Goal: Task Accomplishment & Management: Use online tool/utility

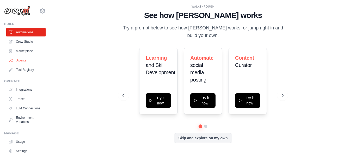
click at [21, 62] on link "Agents" at bounding box center [26, 60] width 39 height 8
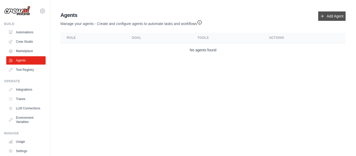
click at [330, 17] on link "Add Agent" at bounding box center [331, 15] width 27 height 9
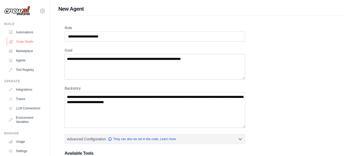
click at [27, 42] on link "Crew Studio" at bounding box center [26, 42] width 39 height 8
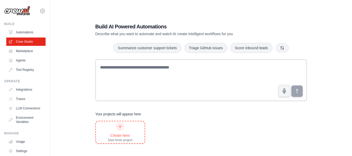
click at [114, 127] on div "Create New Start fresh project" at bounding box center [120, 133] width 25 height 20
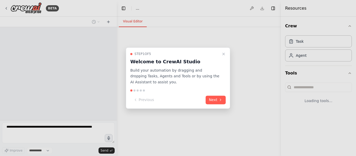
select select "****"
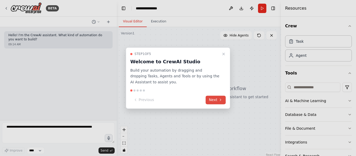
click at [214, 103] on button "Next" at bounding box center [216, 100] width 20 height 9
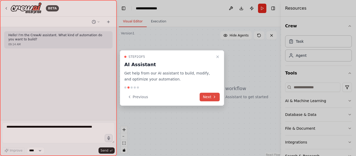
click at [210, 98] on button "Next" at bounding box center [210, 97] width 20 height 9
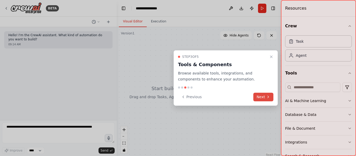
click at [255, 98] on button "Next" at bounding box center [263, 97] width 20 height 9
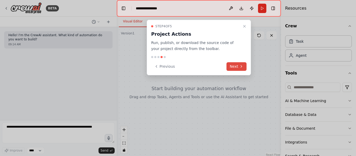
click at [241, 67] on icon at bounding box center [241, 66] width 4 height 4
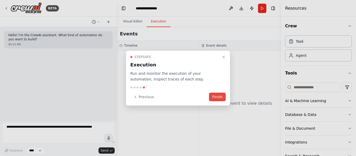
click at [215, 99] on button "Finish" at bounding box center [217, 97] width 17 height 9
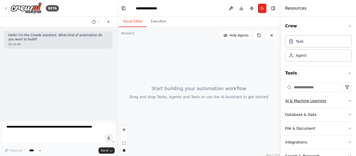
click at [327, 100] on button "AI & Machine Learning" at bounding box center [318, 101] width 67 height 14
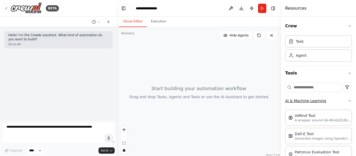
scroll to position [26, 0]
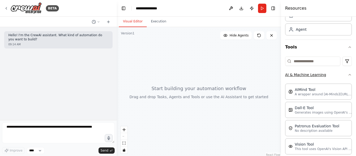
click at [337, 76] on button "AI & Machine Learning" at bounding box center [318, 75] width 67 height 14
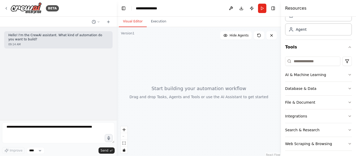
click at [41, 111] on div "Hello! I'm the CrewAI assistant. What kind of automation do you want to build? …" at bounding box center [58, 73] width 117 height 93
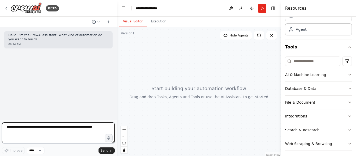
click at [33, 139] on textarea at bounding box center [58, 133] width 113 height 21
